Goal: Ask a question

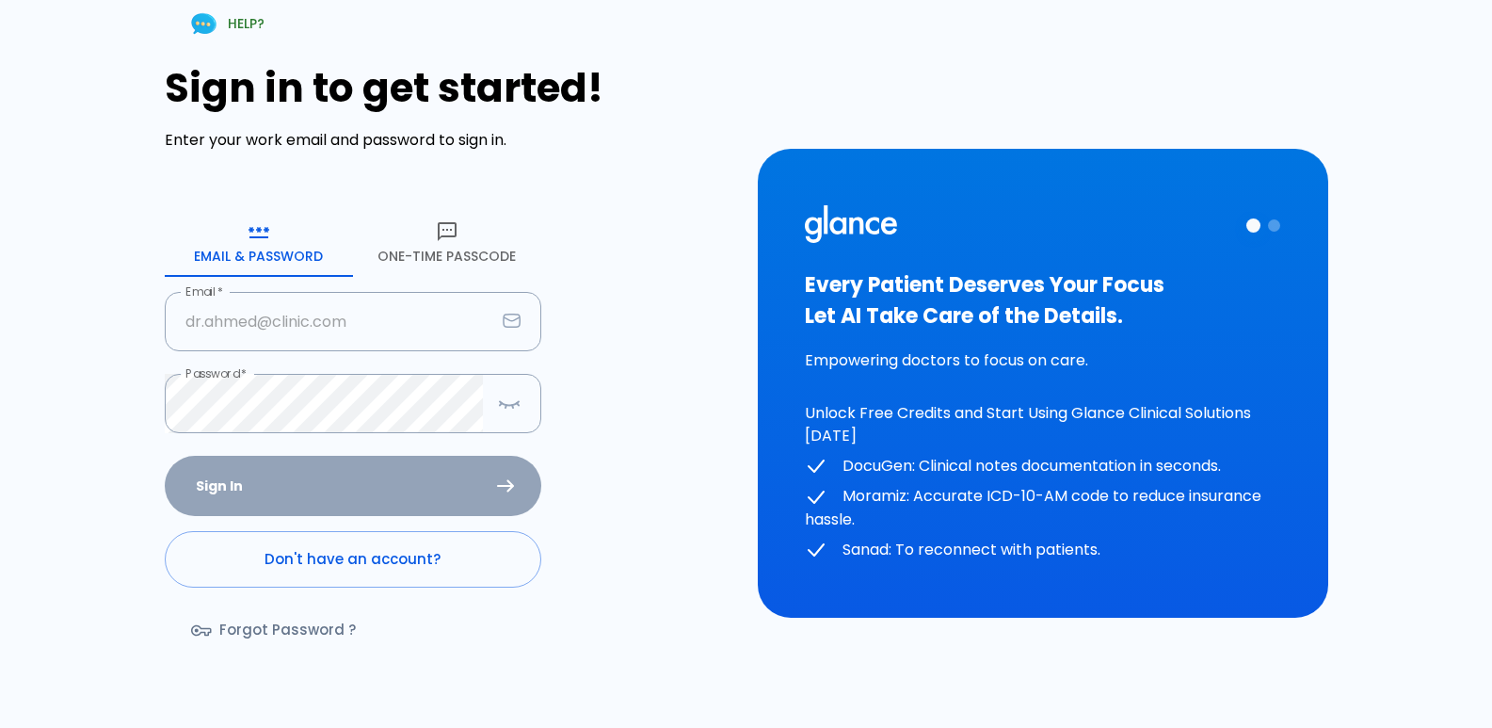
type input "[EMAIL_ADDRESS][DOMAIN_NAME]"
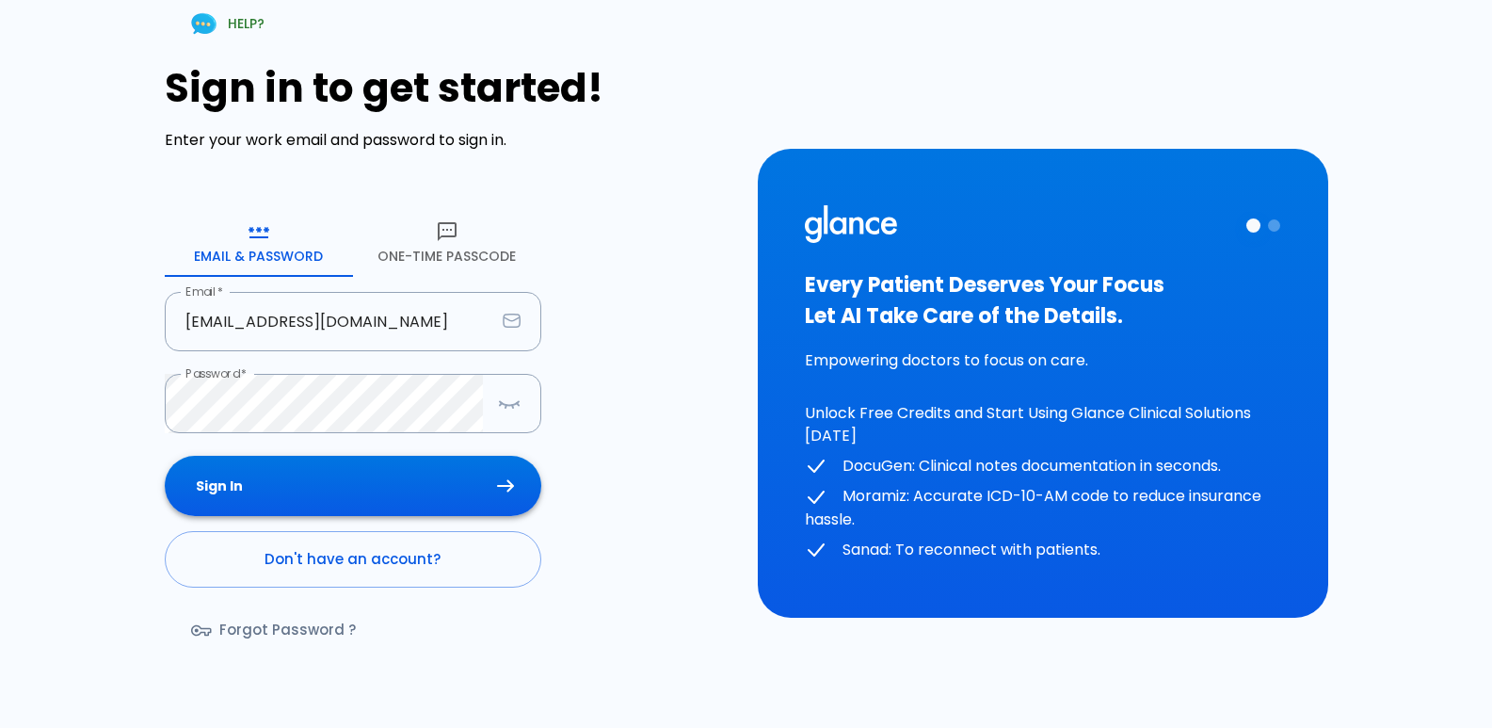
click at [432, 478] on button "Sign In" at bounding box center [353, 486] width 377 height 61
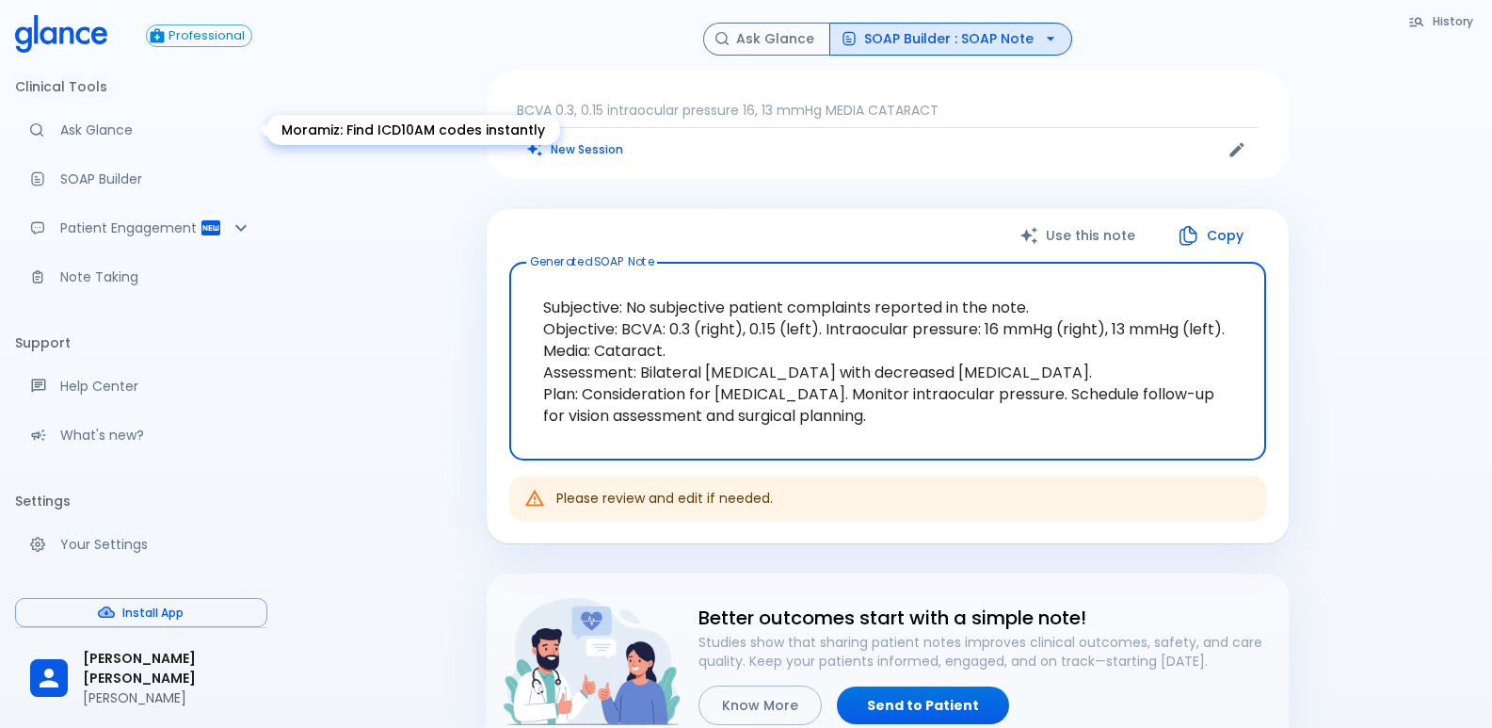
click at [142, 127] on p "Ask Glance" at bounding box center [156, 130] width 192 height 19
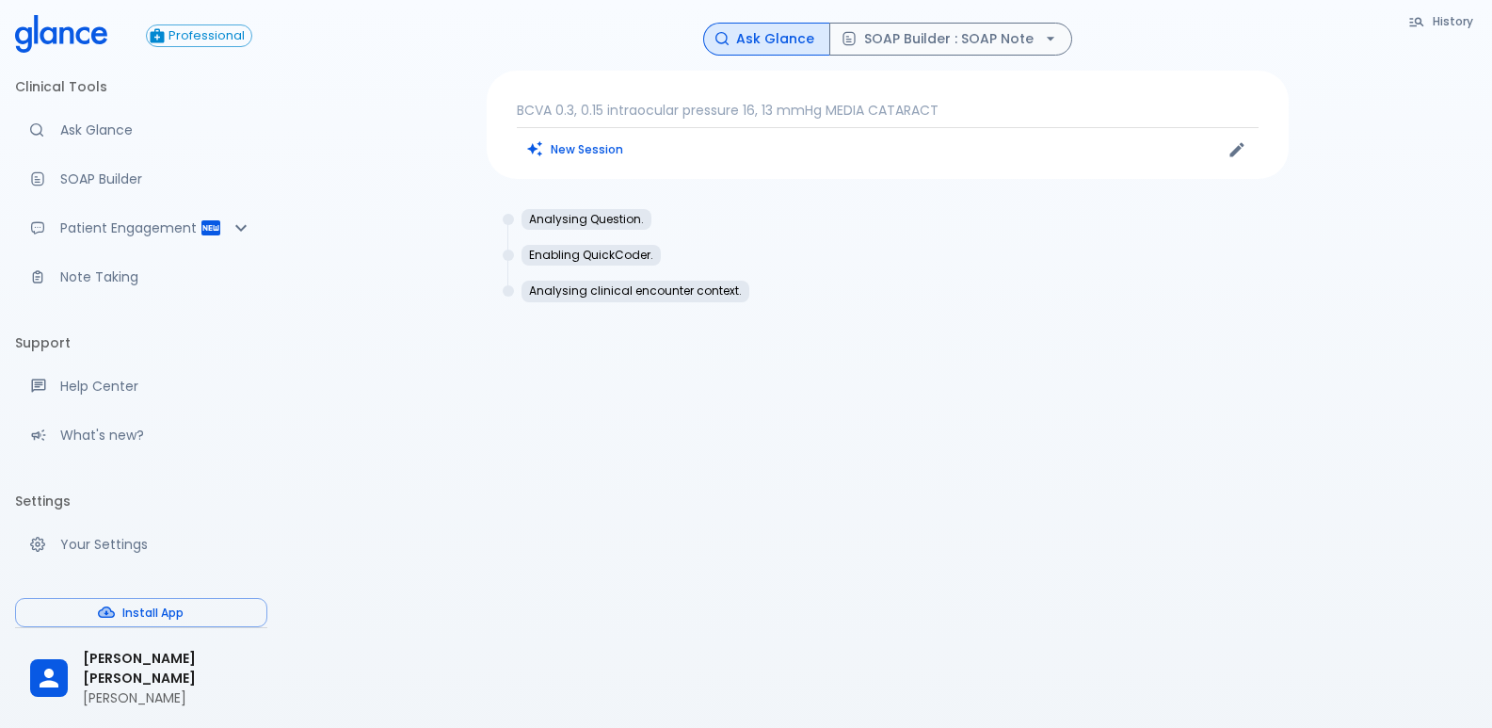
click at [973, 105] on p "BCVA 0.3, 0.15 intraocular pressure 16, 13 mmHg MEDIA CATARACT" at bounding box center [888, 110] width 742 height 19
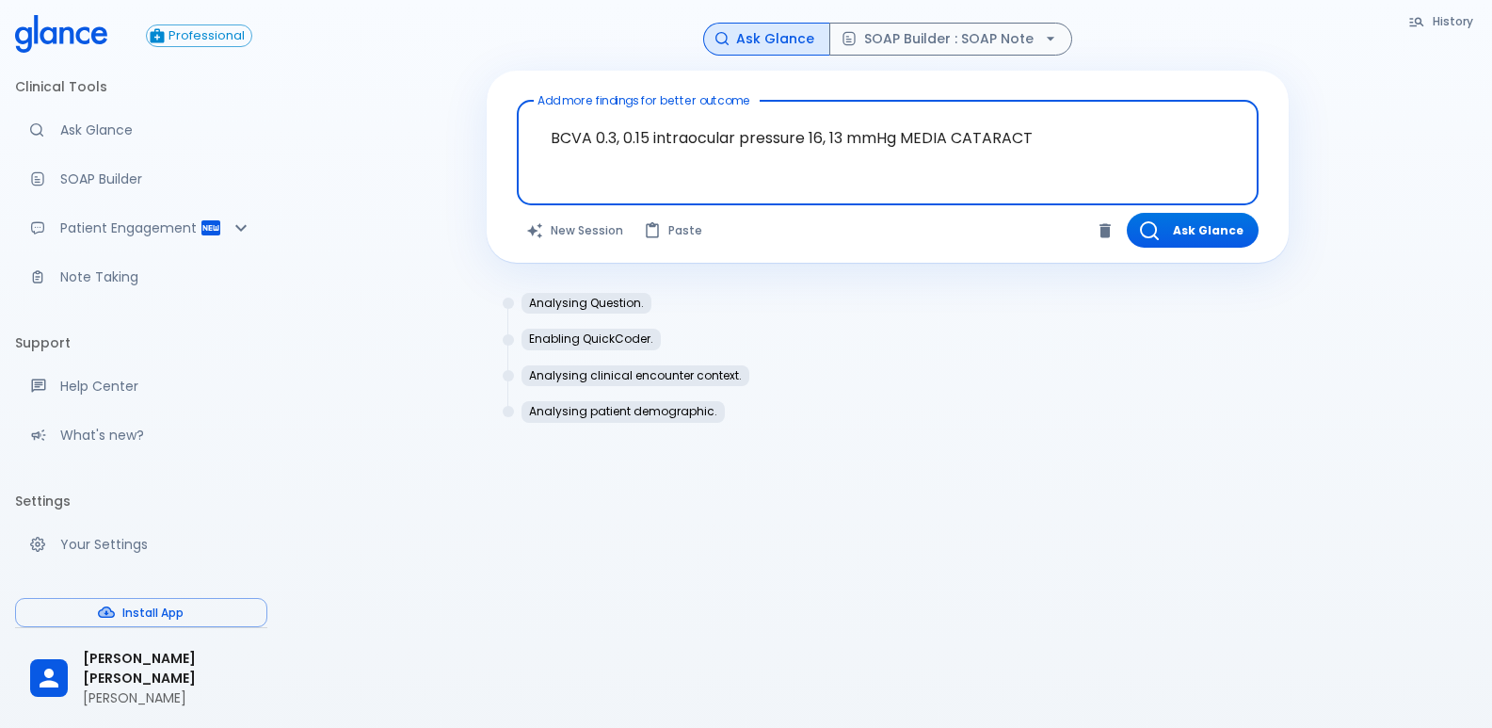
drag, startPoint x: 1062, startPoint y: 133, endPoint x: 411, endPoint y: 169, distance: 651.7
click at [411, 169] on div "History Ask Glance SOAP Builder : SOAP Note Add more findings for better outcom…" at bounding box center [887, 386] width 1210 height 773
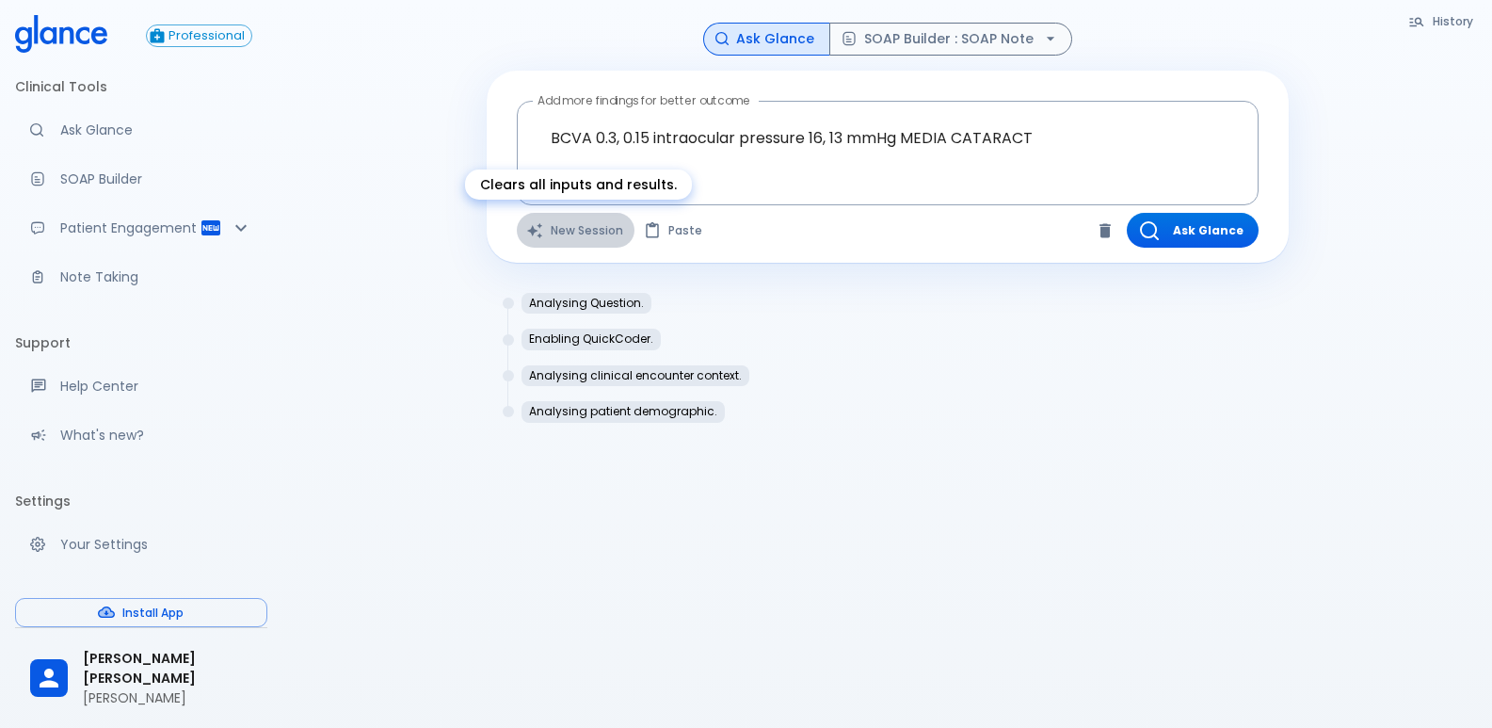
click at [563, 227] on button "New Session" at bounding box center [576, 230] width 118 height 35
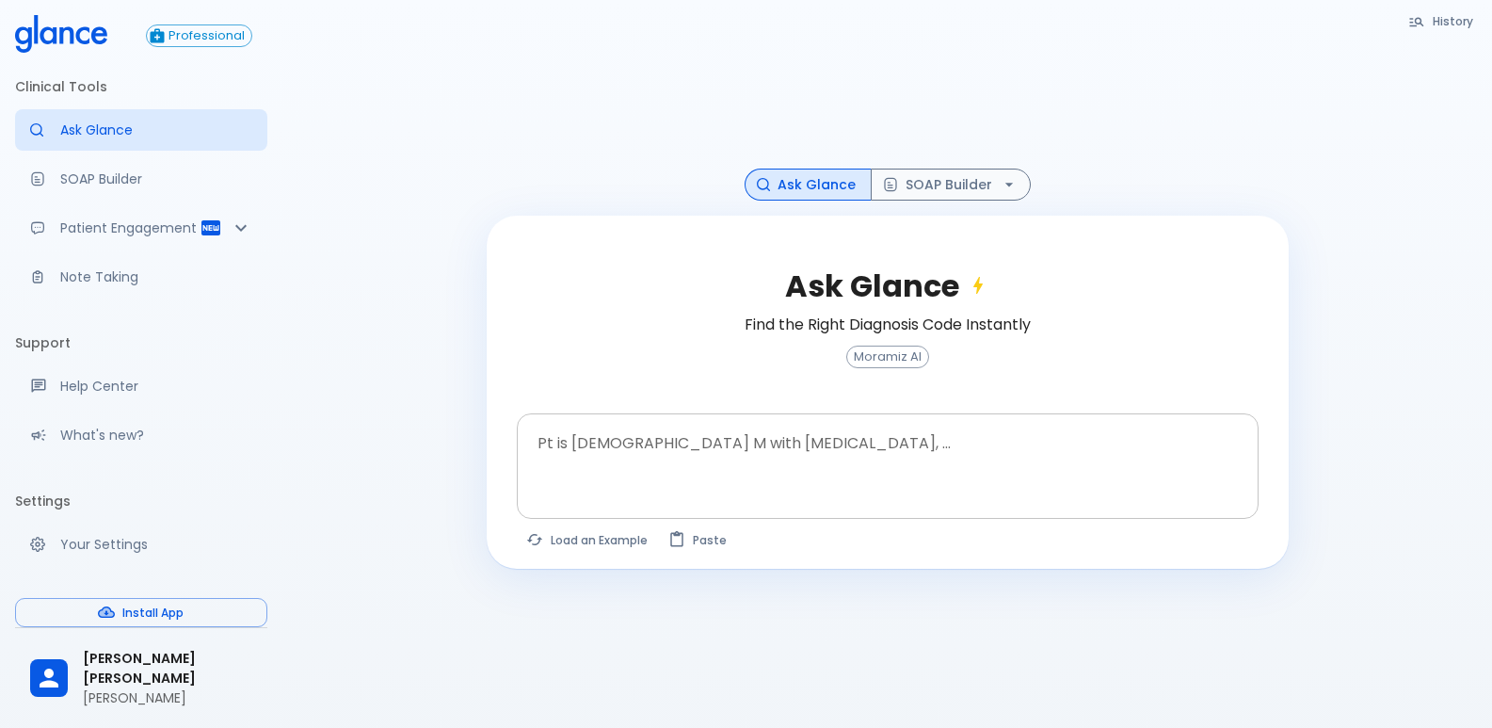
click at [572, 459] on textarea "Pt is [DEMOGRAPHIC_DATA] M with [MEDICAL_DATA], ..." at bounding box center [888, 451] width 716 height 59
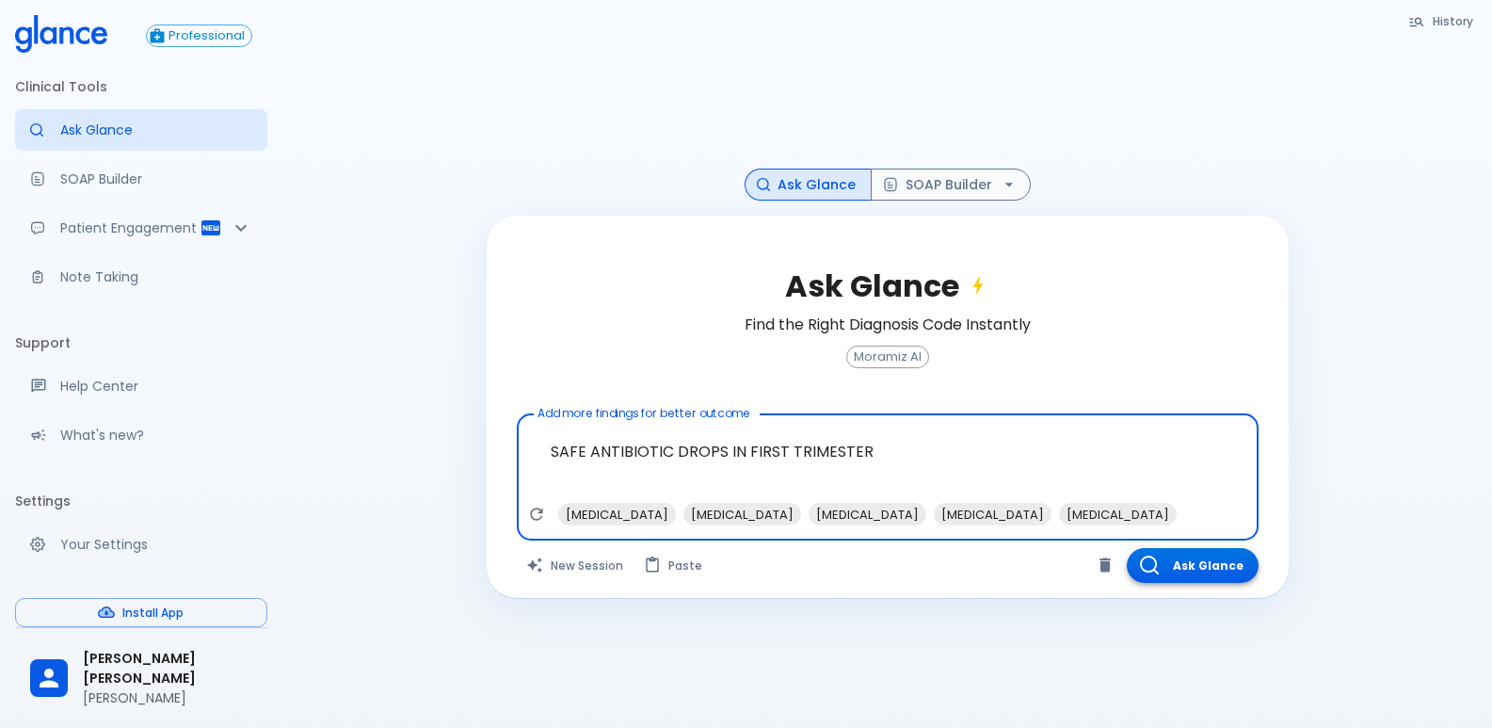
type textarea "SAFE ANTIBIOTIC DROPS IN FIRST TRIMESTER"
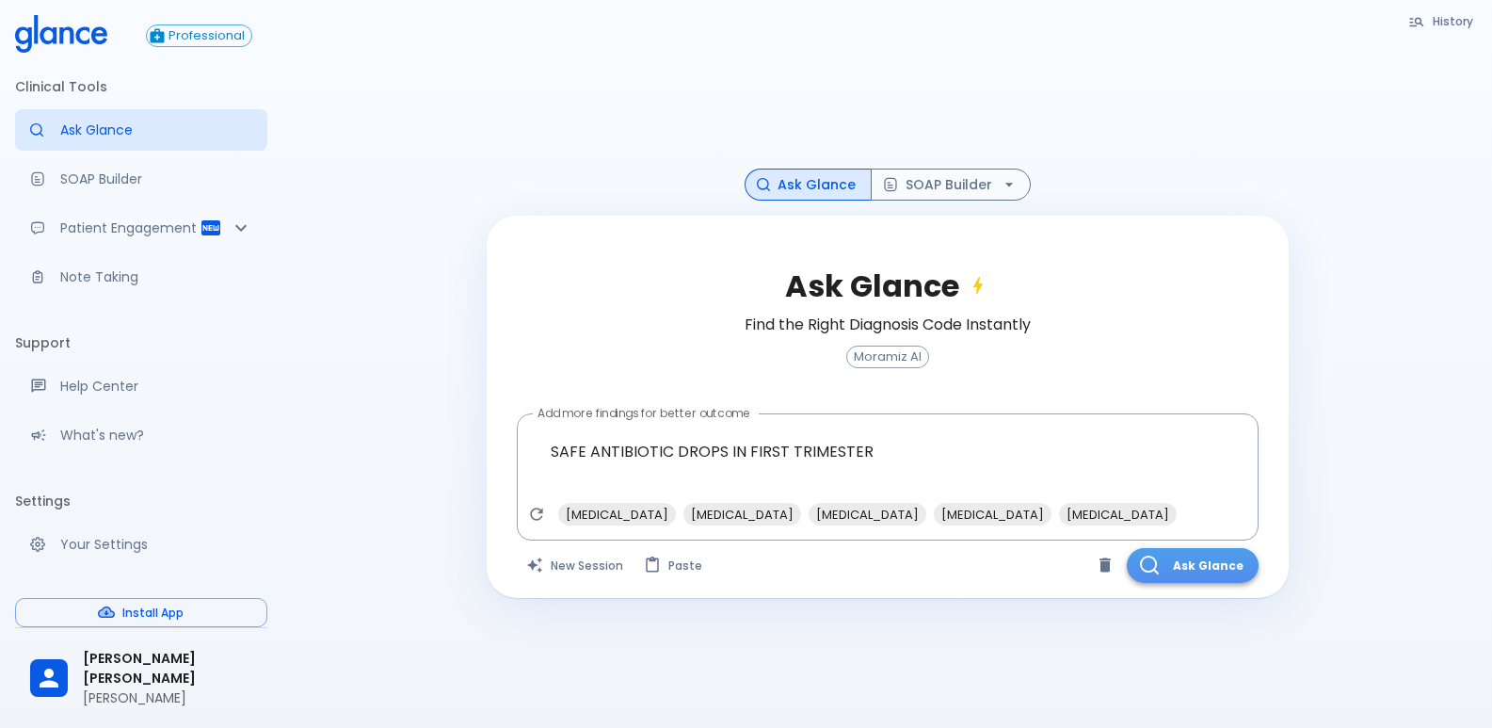
click at [1184, 572] on button "Ask Glance" at bounding box center [1193, 565] width 132 height 35
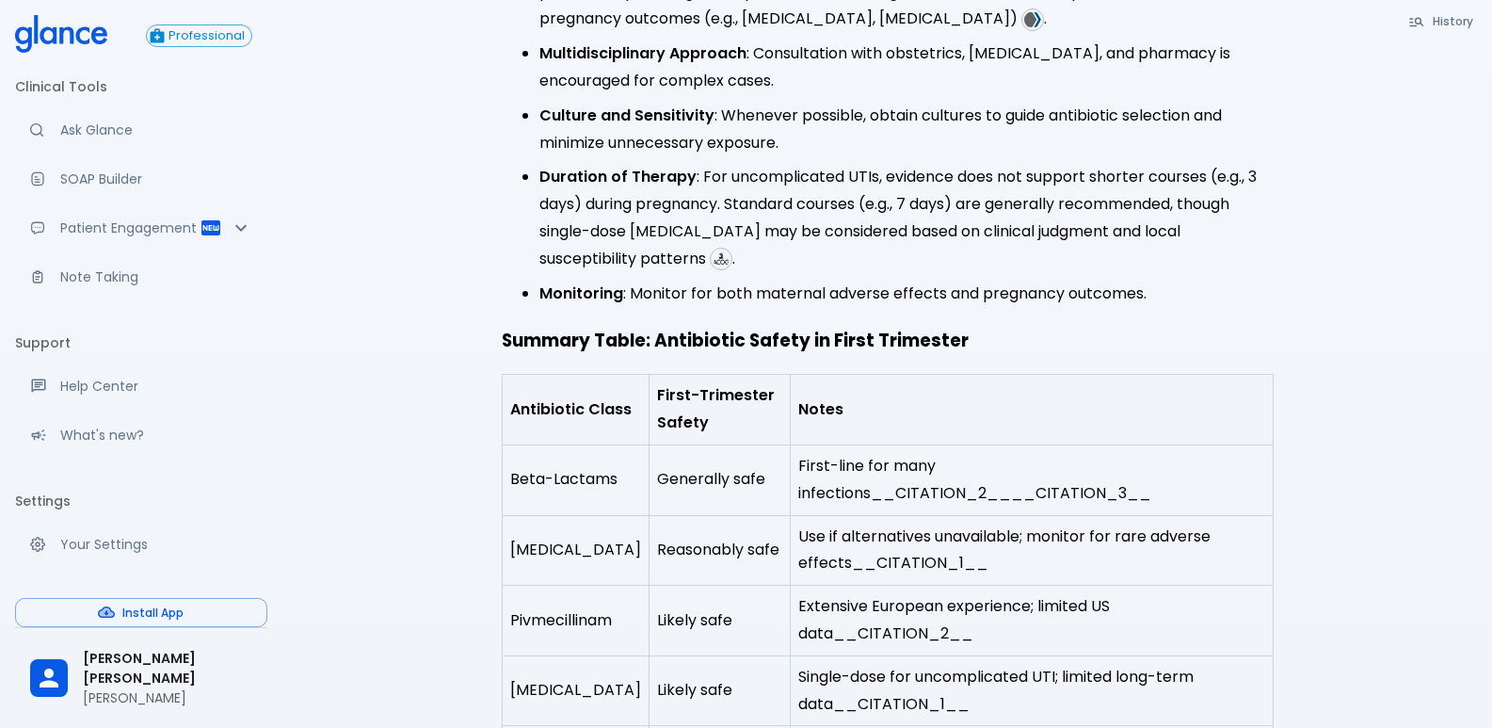
scroll to position [1797, 0]
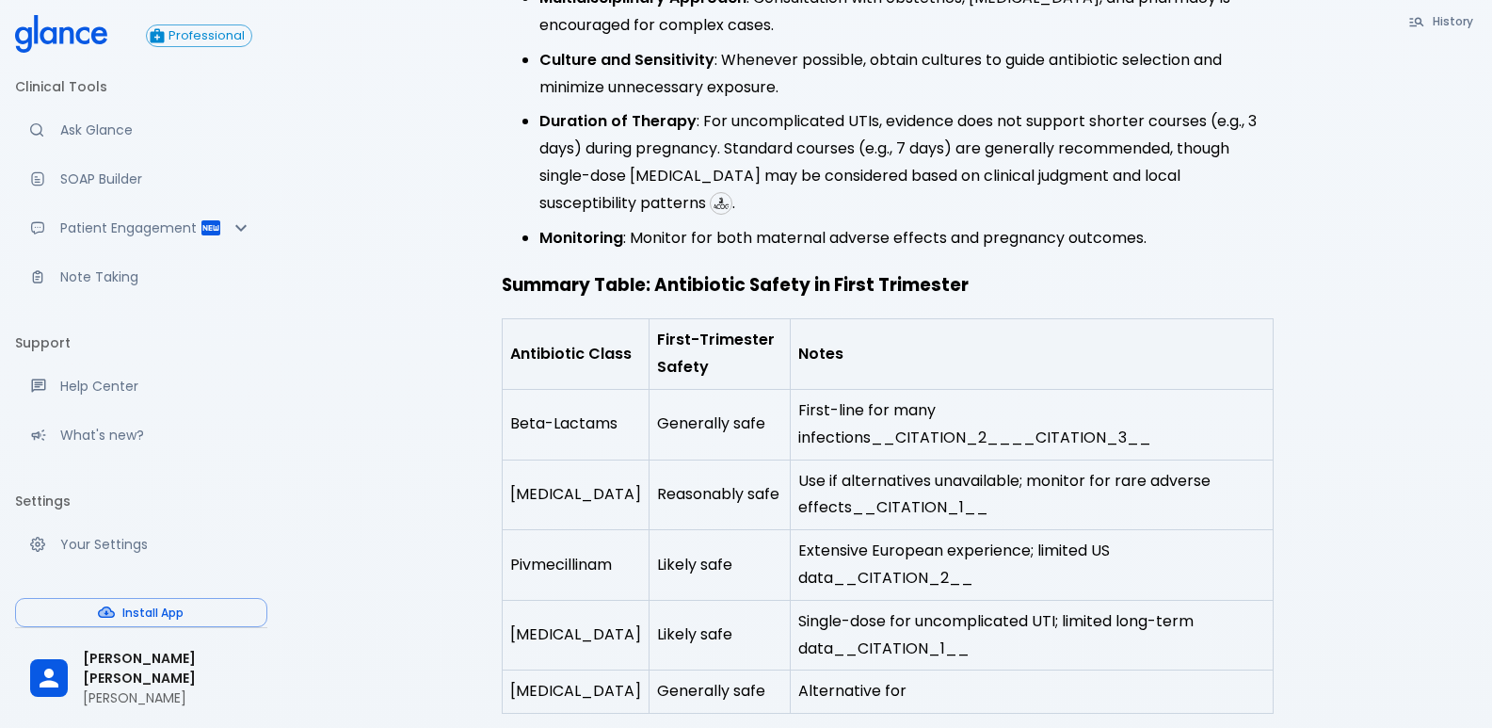
click at [573, 390] on td "Beta-Lactams" at bounding box center [575, 425] width 147 height 71
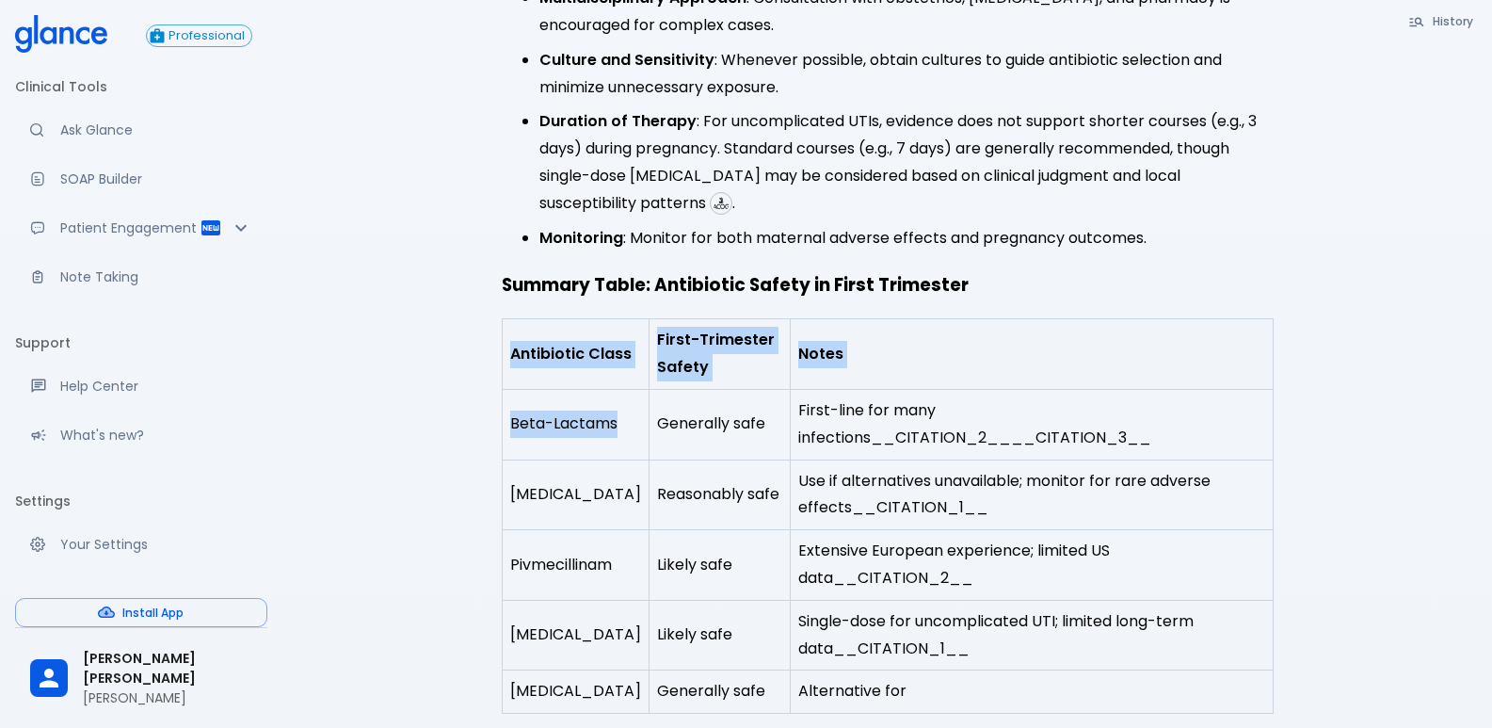
drag, startPoint x: 617, startPoint y: 380, endPoint x: 497, endPoint y: 382, distance: 119.6
drag, startPoint x: 513, startPoint y: 379, endPoint x: 617, endPoint y: 391, distance: 104.3
click at [617, 391] on td "Beta-Lactams" at bounding box center [575, 425] width 147 height 71
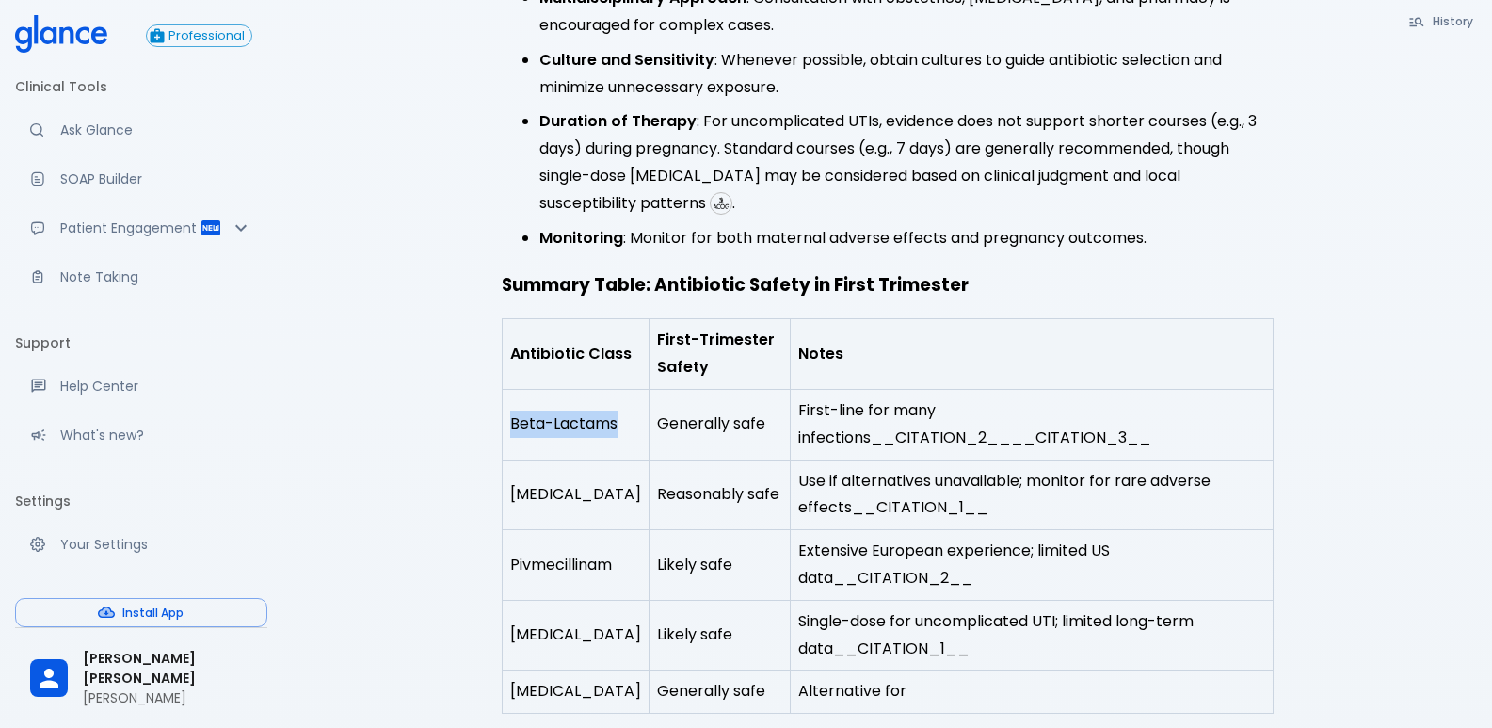
copy td "Beta-Lactams"
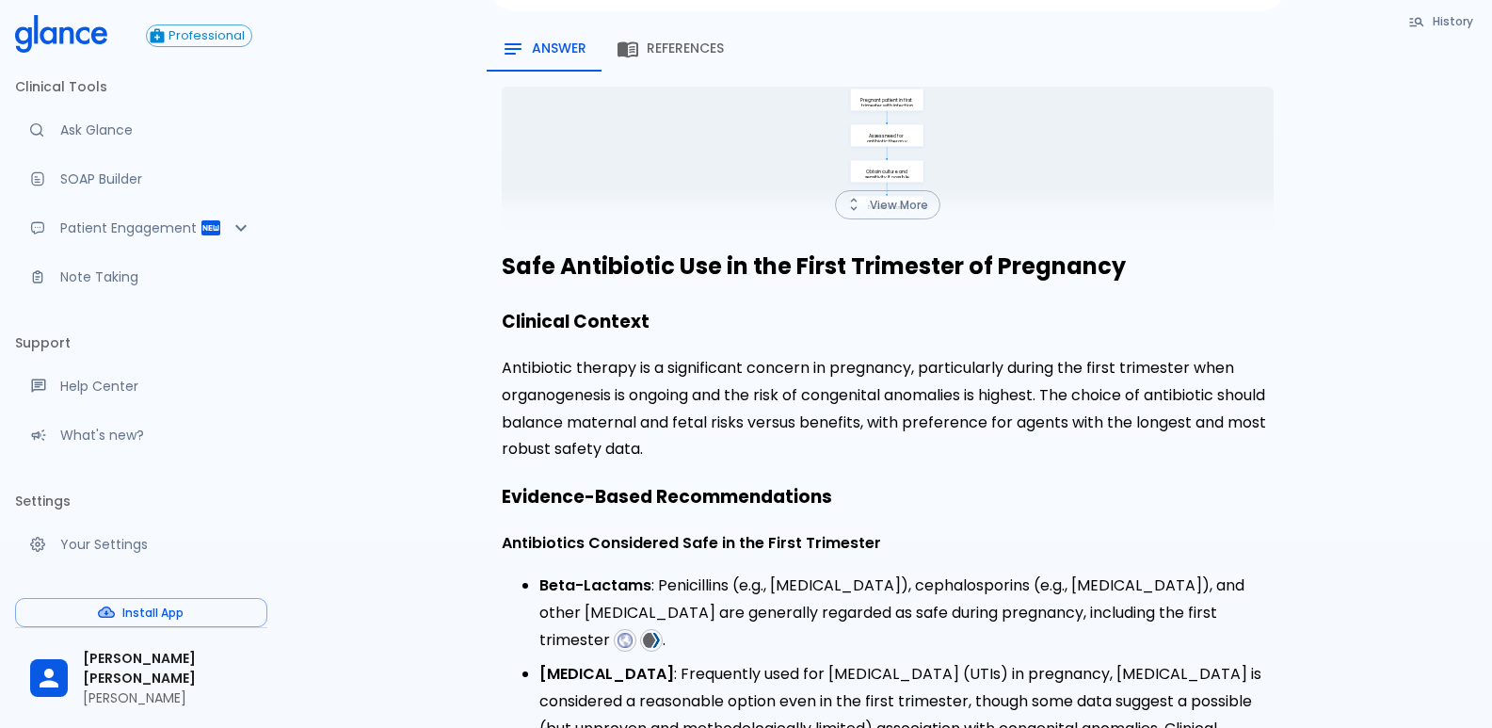
scroll to position [0, 0]
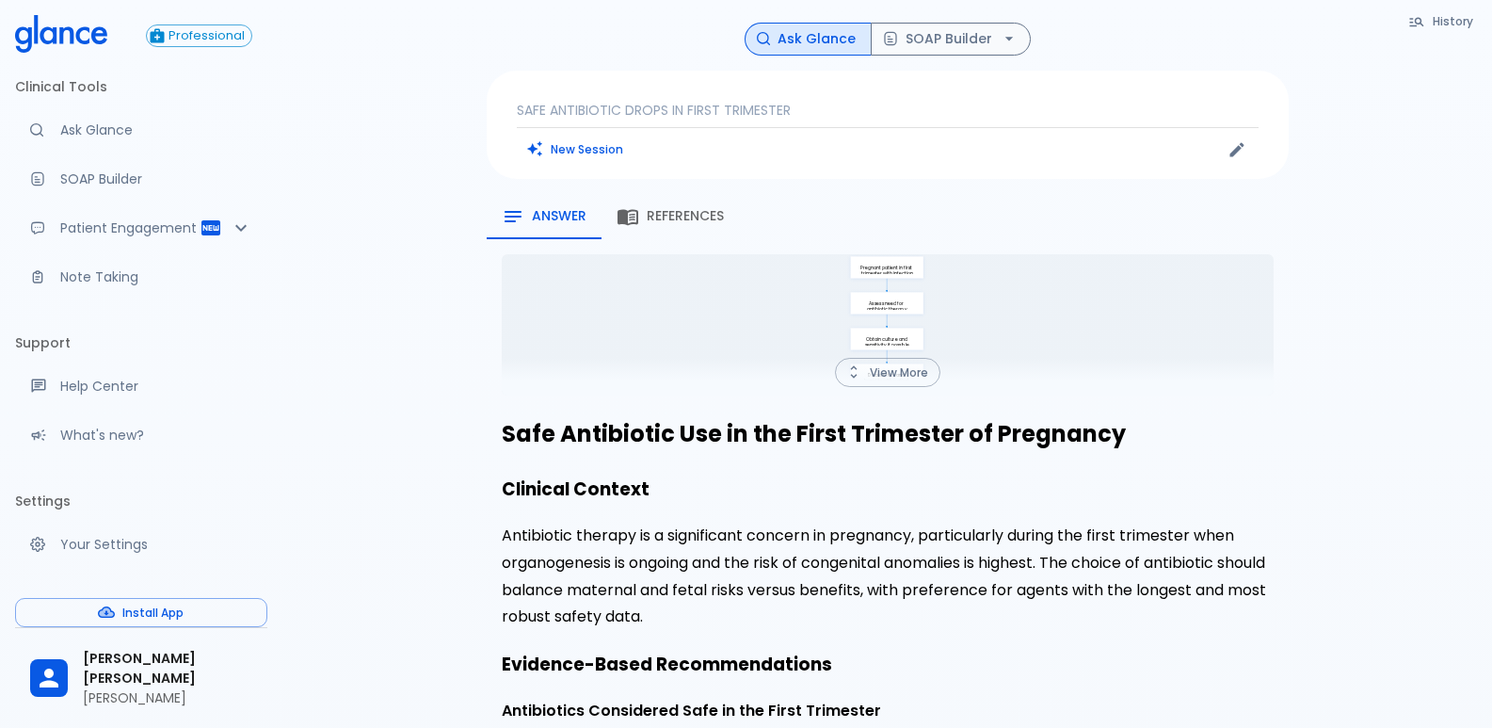
click at [601, 146] on button "New Session" at bounding box center [576, 149] width 118 height 27
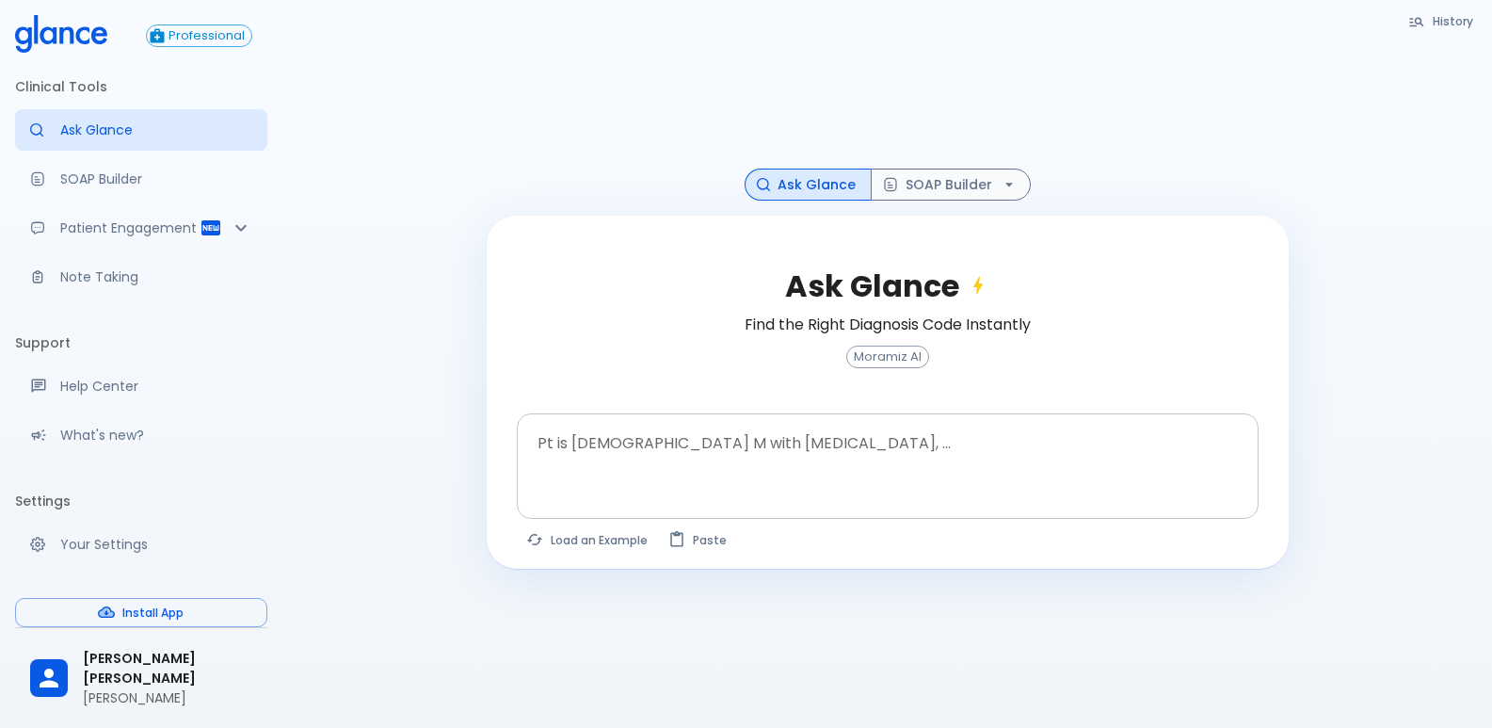
click at [694, 484] on div at bounding box center [890, 498] width 734 height 34
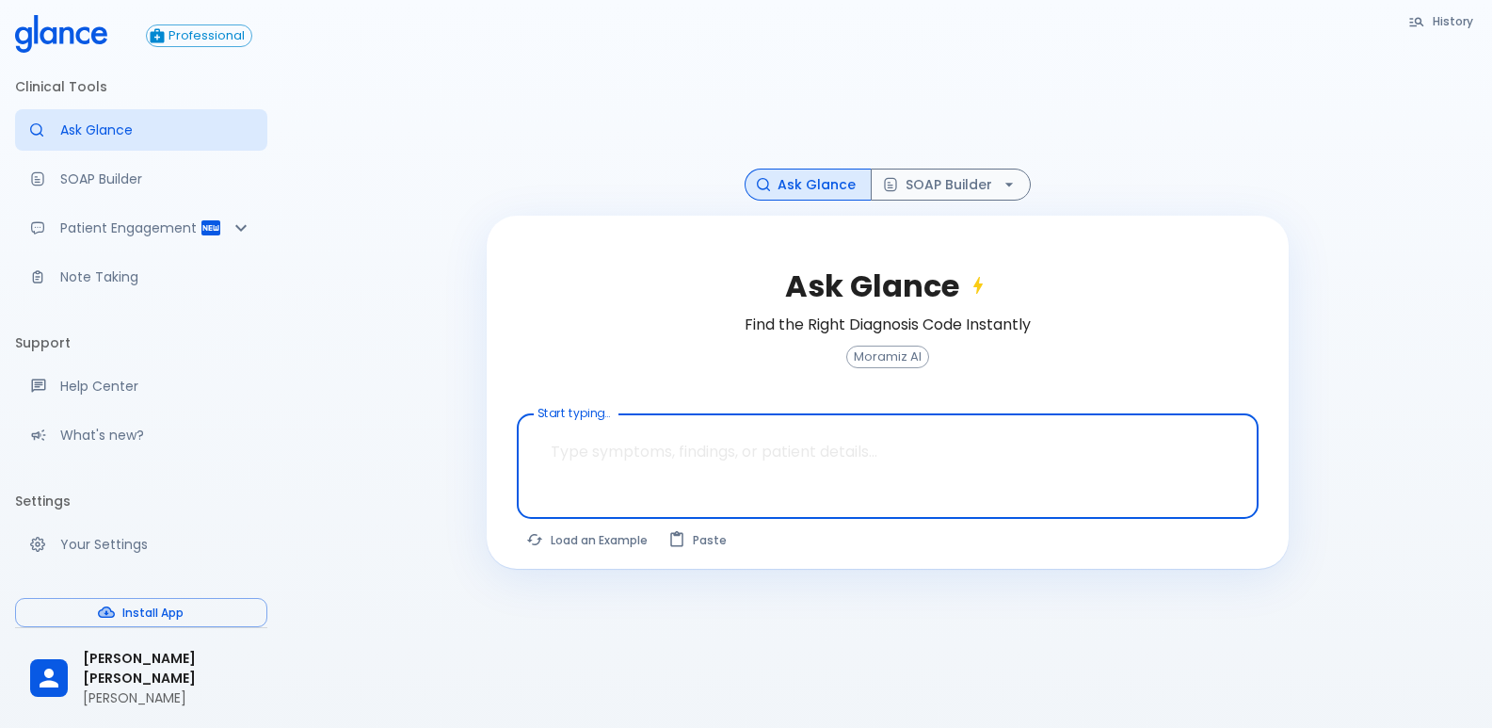
drag, startPoint x: 832, startPoint y: 458, endPoint x: 708, endPoint y: 456, distance: 124.3
click at [708, 456] on textarea "Start typing..." at bounding box center [888, 451] width 716 height 59
paste textarea "[MEDICAL_DATA] IS SAF IN FIRST TRIMESTER"
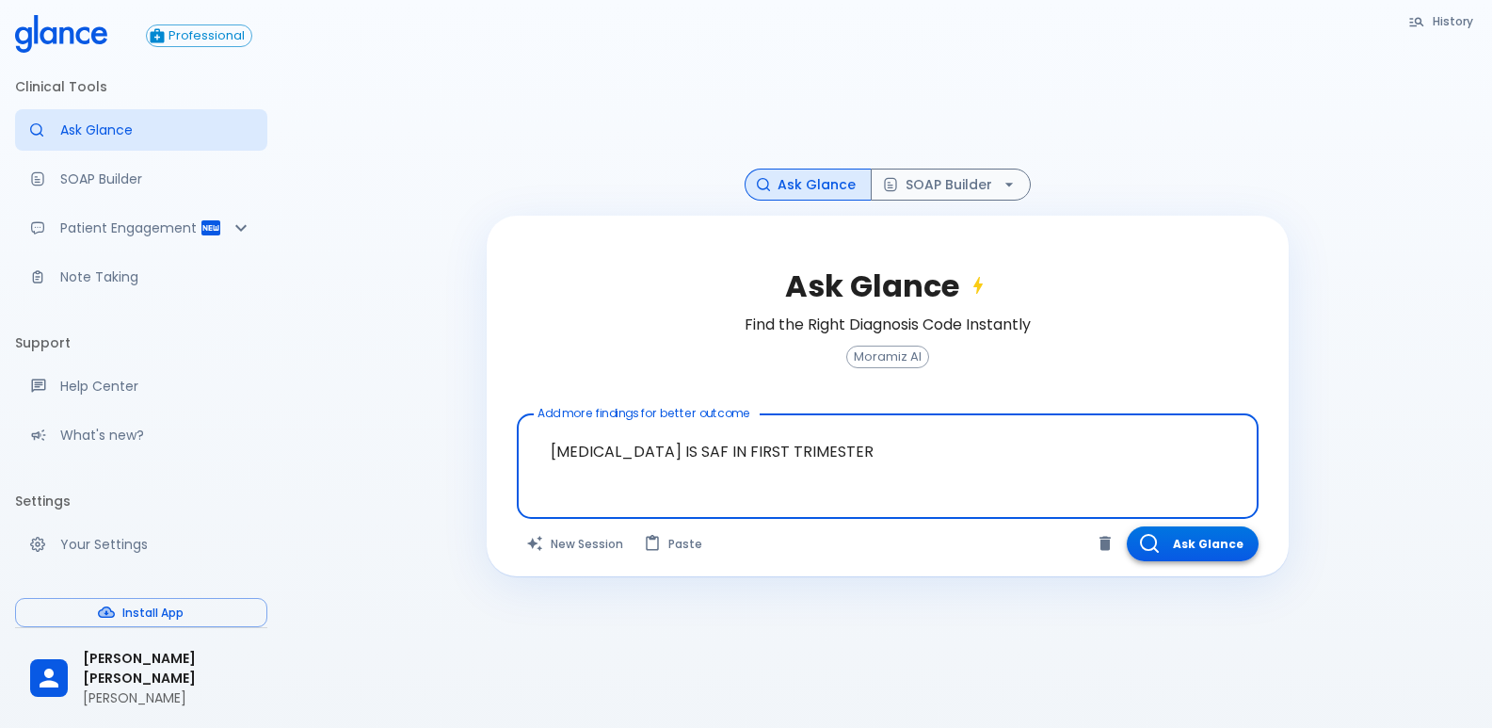
type textarea "[MEDICAL_DATA] IS SAF IN FIRST TRIMESTER"
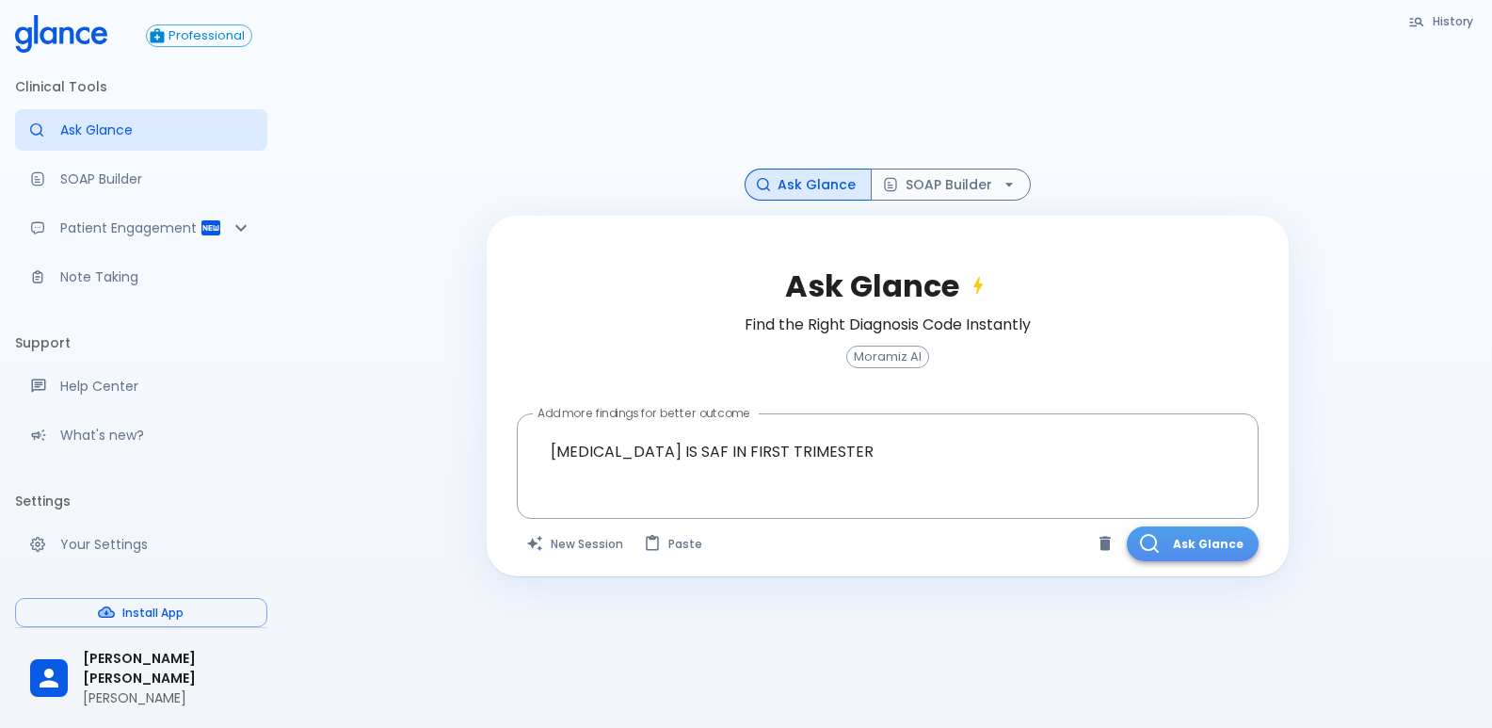
click at [1200, 541] on button "Ask Glance" at bounding box center [1193, 543] width 132 height 35
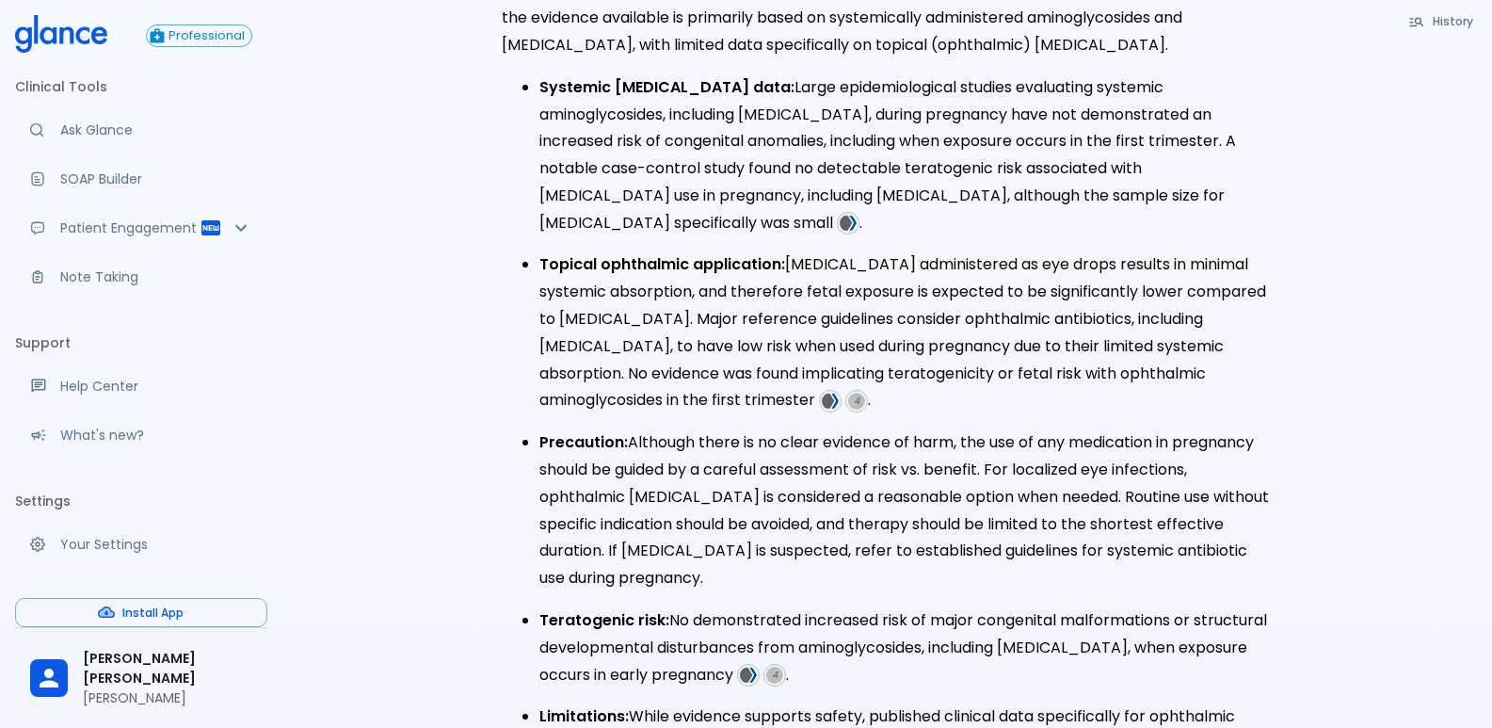
scroll to position [565, 0]
